Goal: Task Accomplishment & Management: Manage account settings

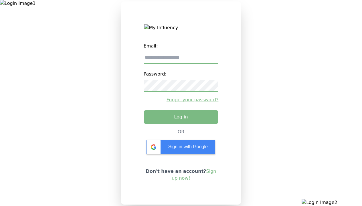
click at [181, 60] on input "email" at bounding box center [181, 58] width 75 height 12
type input "**********"
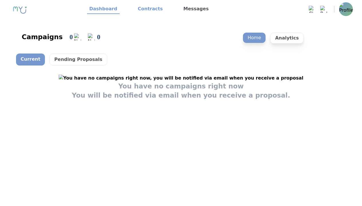
click at [147, 9] on link "Contracts" at bounding box center [150, 9] width 29 height 10
